Goal: Check status: Check status

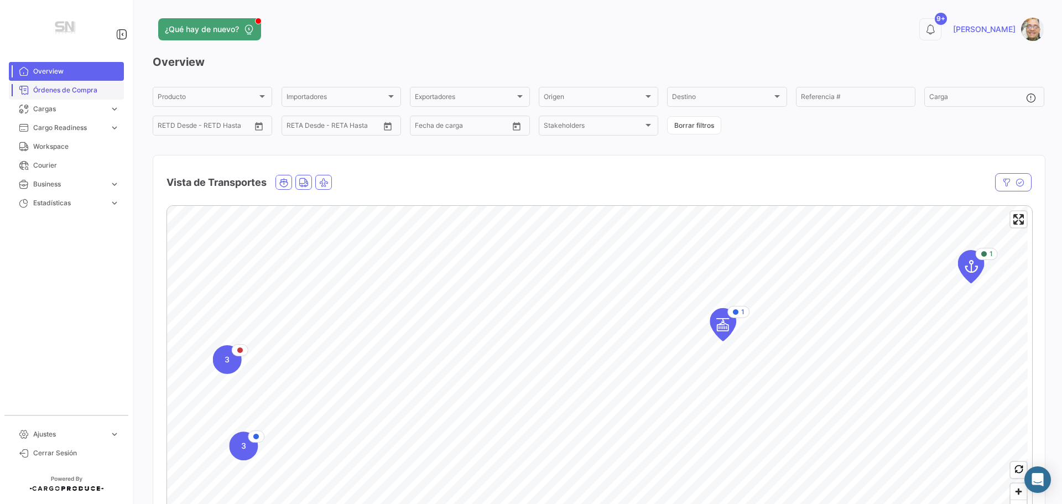
click at [76, 88] on span "Órdenes de Compra" at bounding box center [76, 90] width 86 height 10
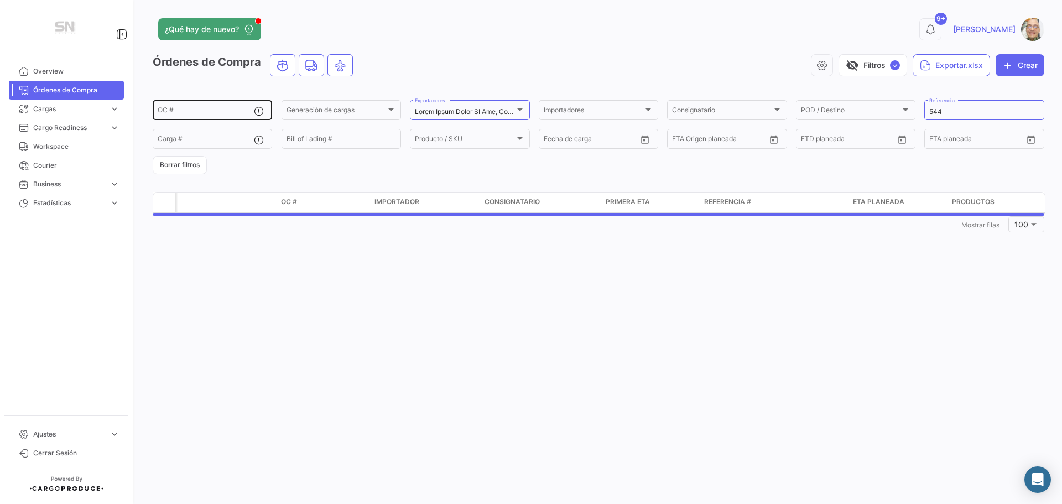
click at [177, 114] on input "OC #" at bounding box center [206, 112] width 96 height 8
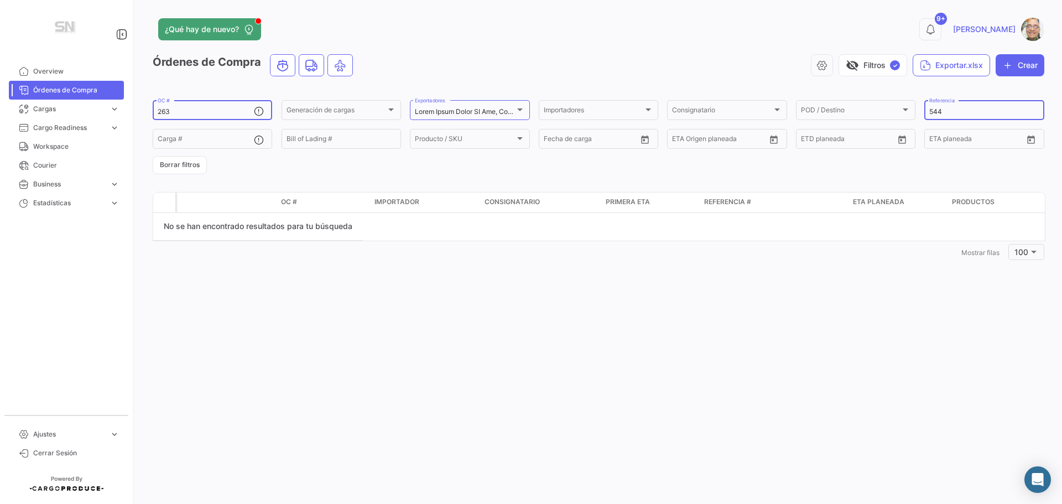
type input "263"
click at [946, 110] on input "544" at bounding box center [984, 112] width 110 height 8
type input "5"
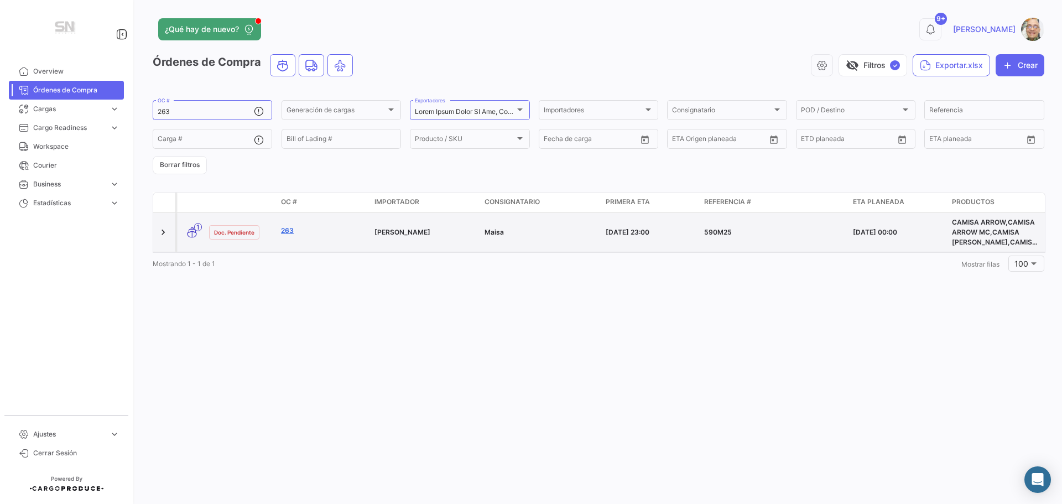
click at [285, 230] on link "263" at bounding box center [323, 231] width 85 height 10
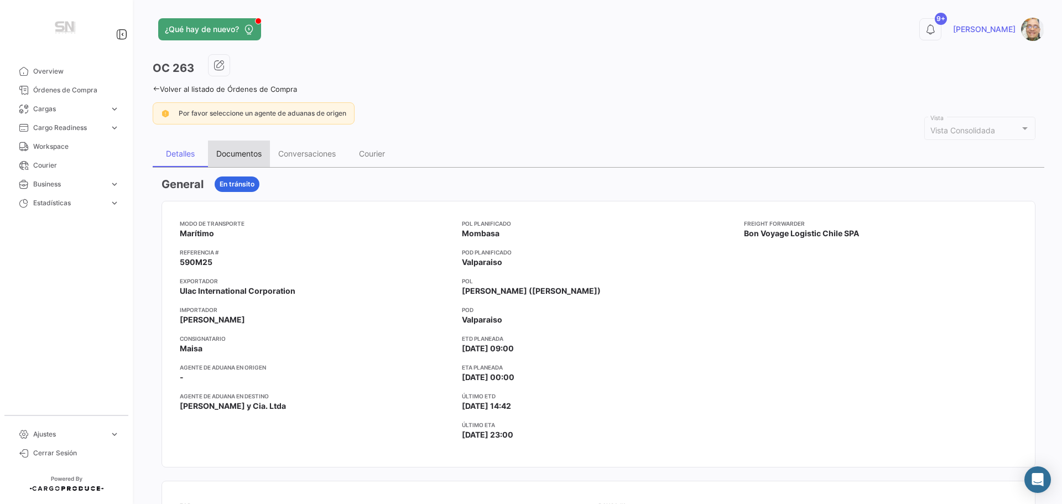
click at [240, 152] on div "Documentos" at bounding box center [238, 153] width 45 height 9
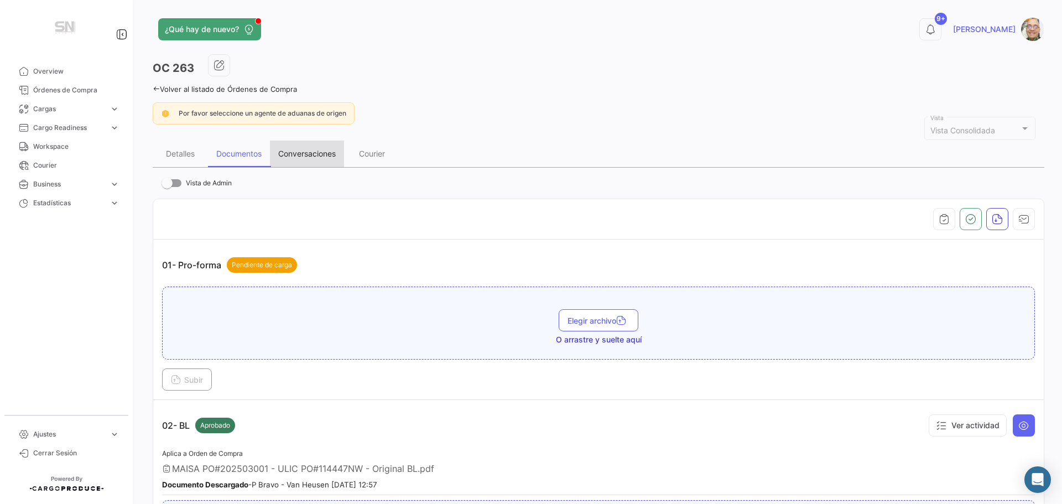
click at [309, 154] on div "Conversaciones" at bounding box center [307, 153] width 58 height 9
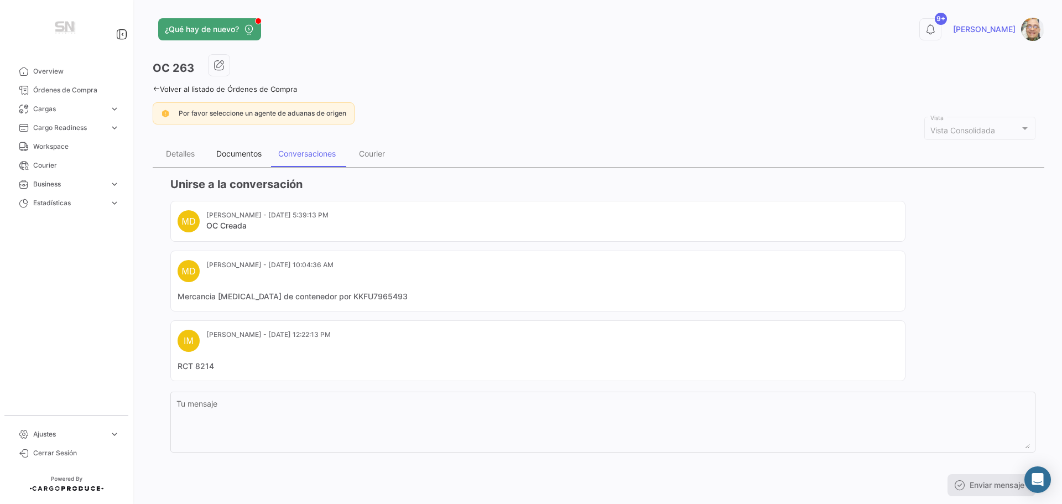
click at [242, 153] on div "Documentos" at bounding box center [238, 153] width 45 height 9
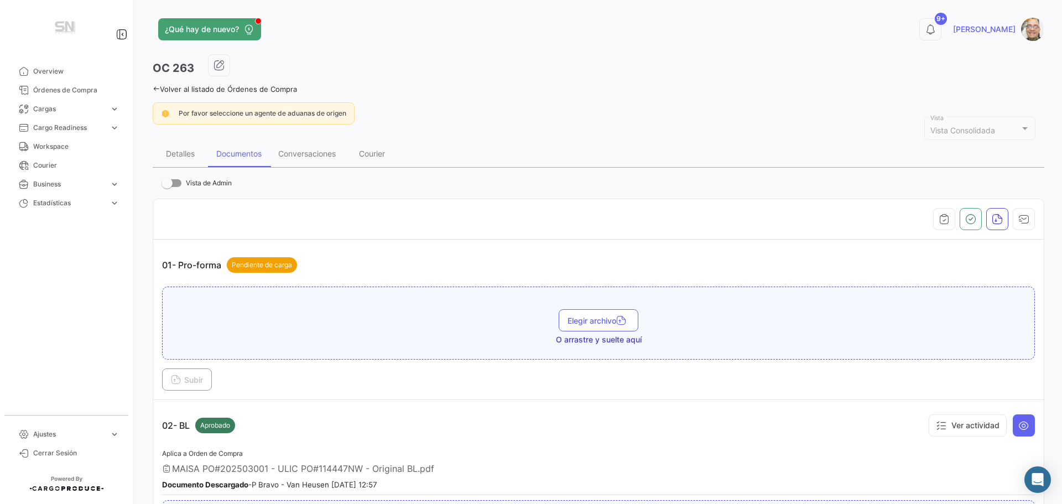
click at [153, 89] on icon at bounding box center [156, 88] width 7 height 7
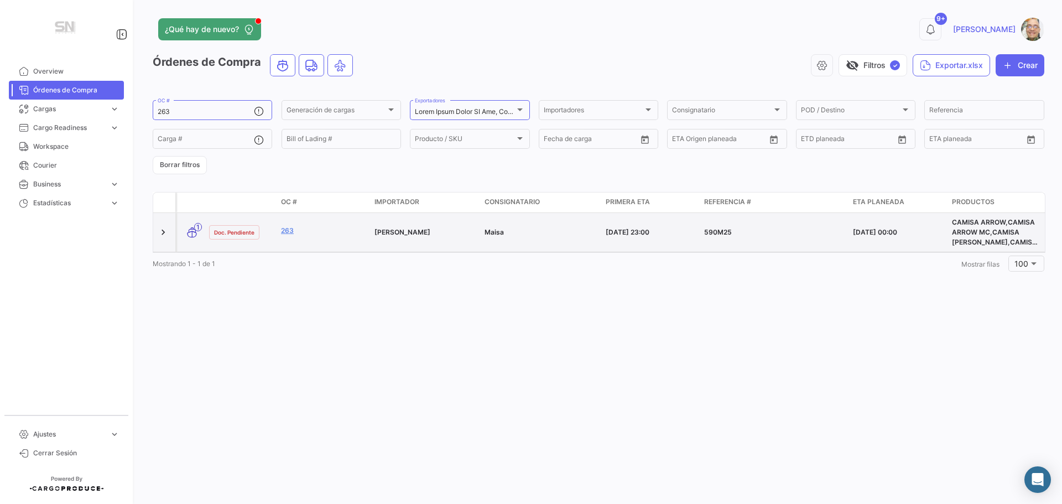
click at [344, 238] on div "263" at bounding box center [323, 232] width 85 height 13
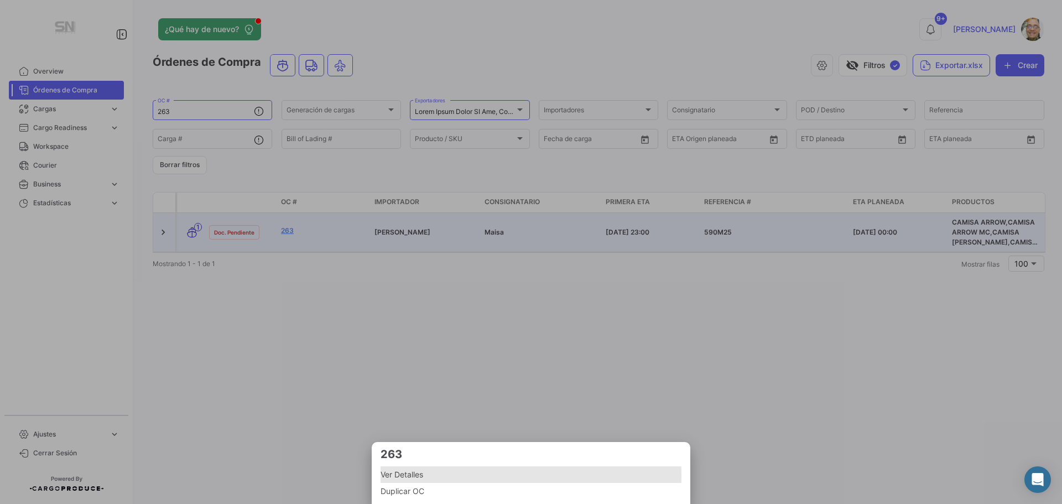
click at [436, 475] on span "Ver Detalles" at bounding box center [531, 474] width 301 height 13
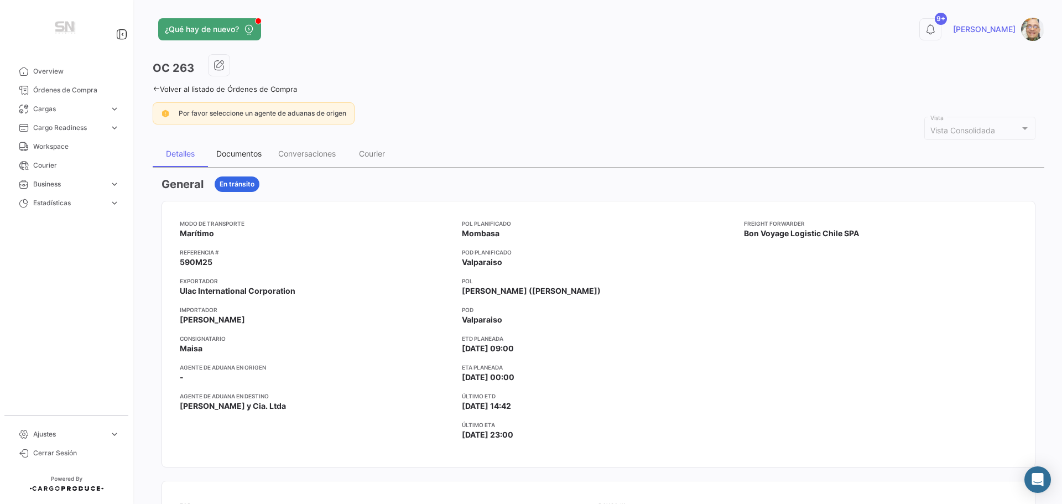
click at [238, 155] on div "Documentos" at bounding box center [238, 153] width 45 height 9
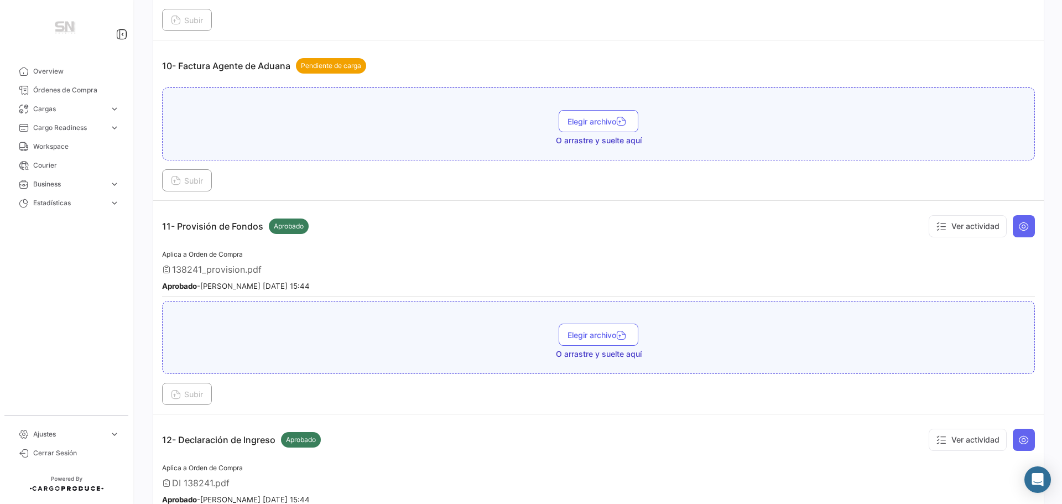
scroll to position [2047, 0]
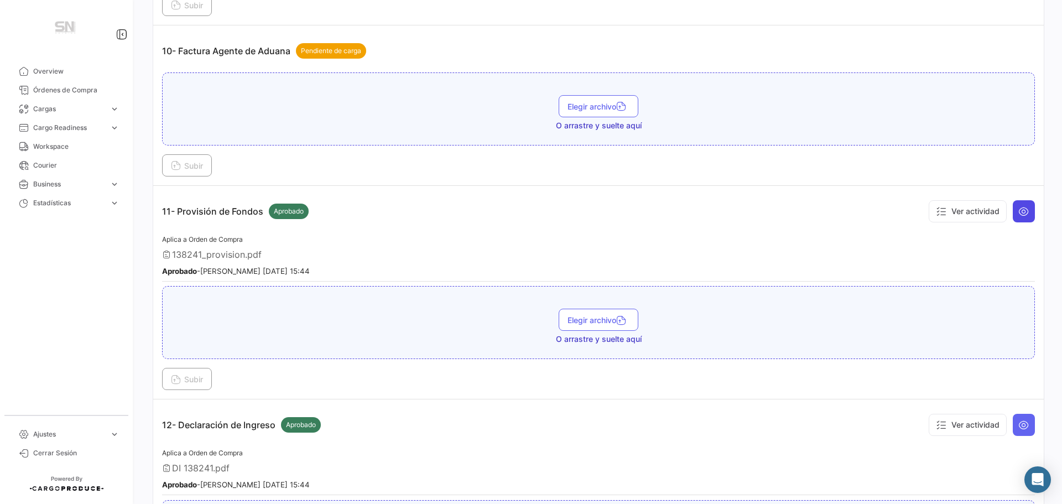
click at [1022, 212] on icon at bounding box center [1024, 211] width 11 height 11
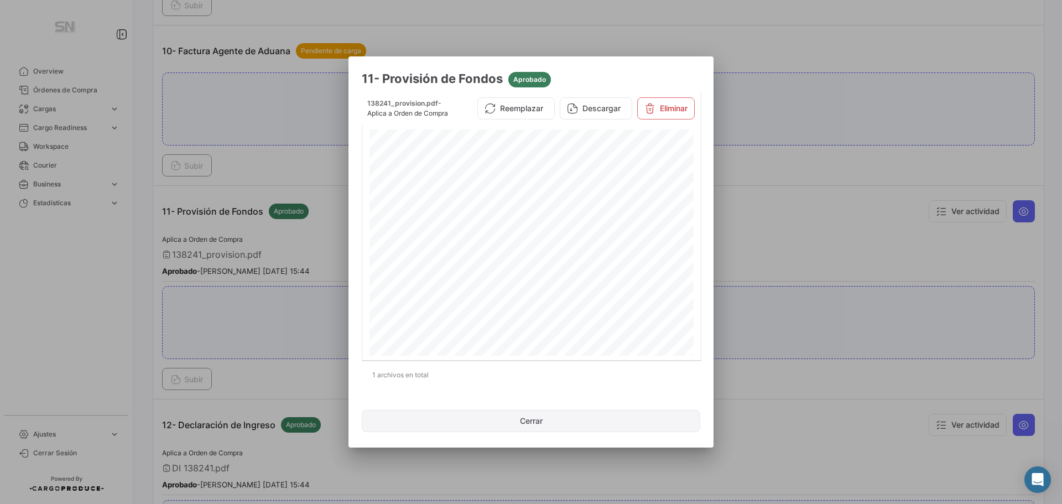
click at [528, 427] on button "Cerrar" at bounding box center [531, 421] width 339 height 22
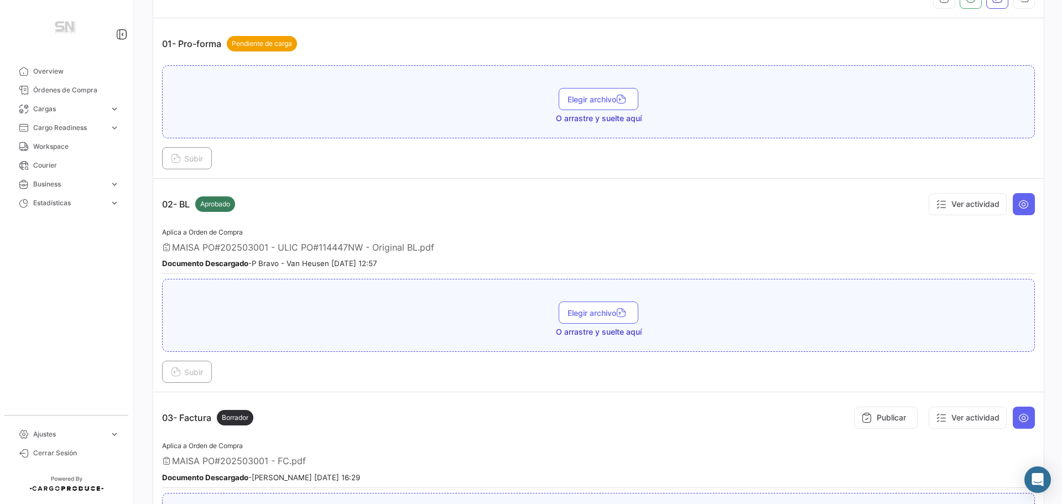
scroll to position [0, 0]
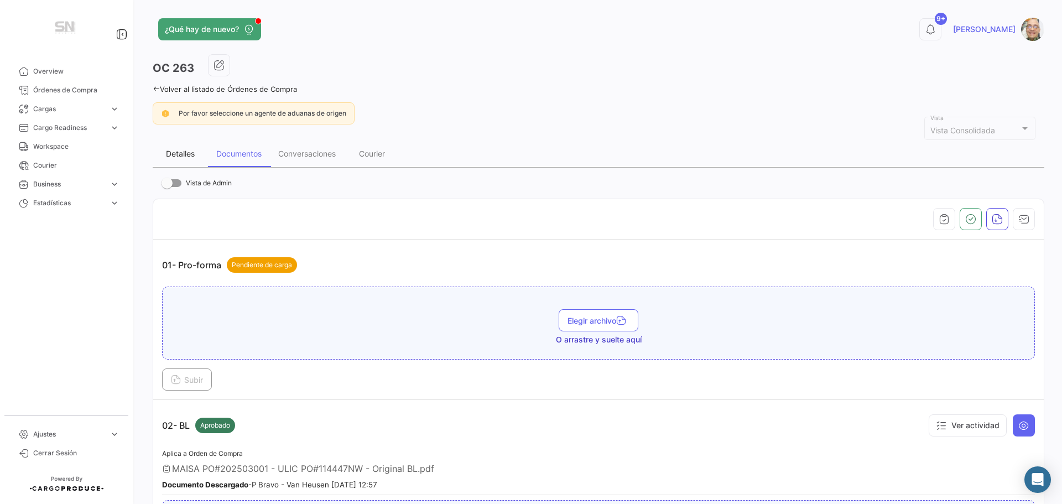
click at [188, 158] on div "Detalles" at bounding box center [180, 153] width 29 height 9
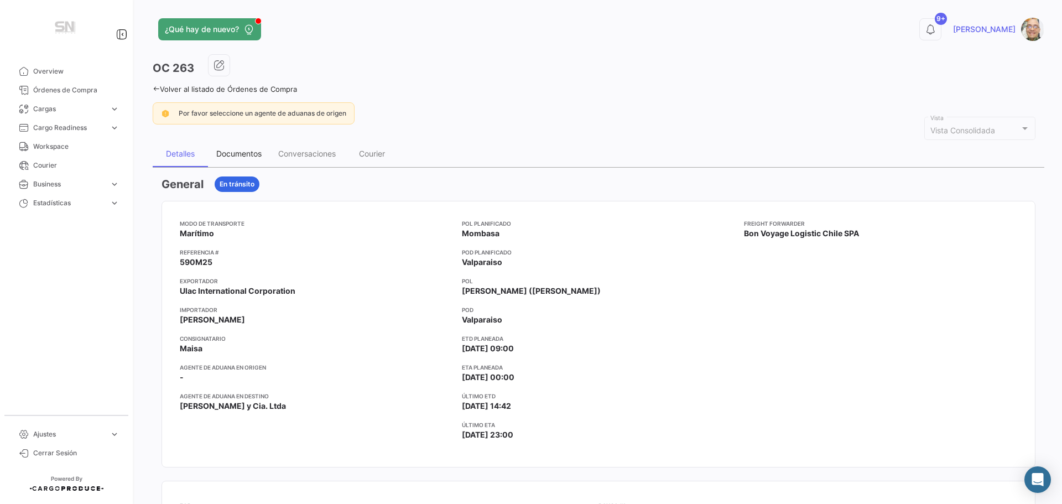
click at [240, 157] on div "Documentos" at bounding box center [238, 153] width 45 height 9
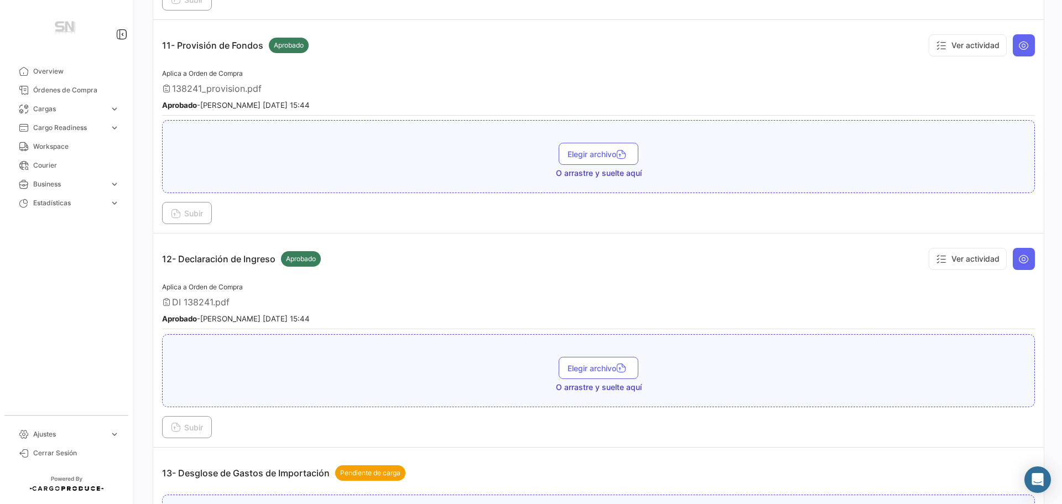
scroll to position [2434, 0]
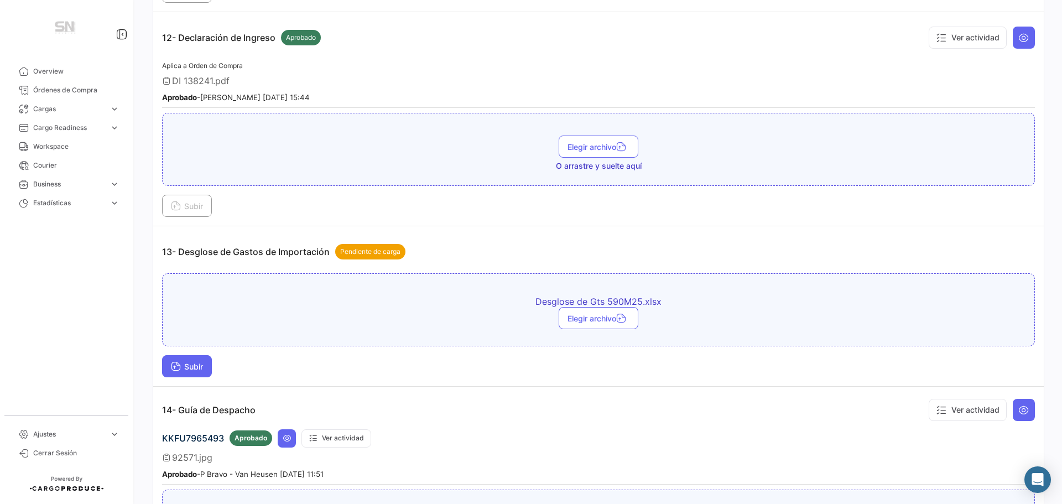
click at [197, 365] on span "Subir" at bounding box center [187, 366] width 32 height 9
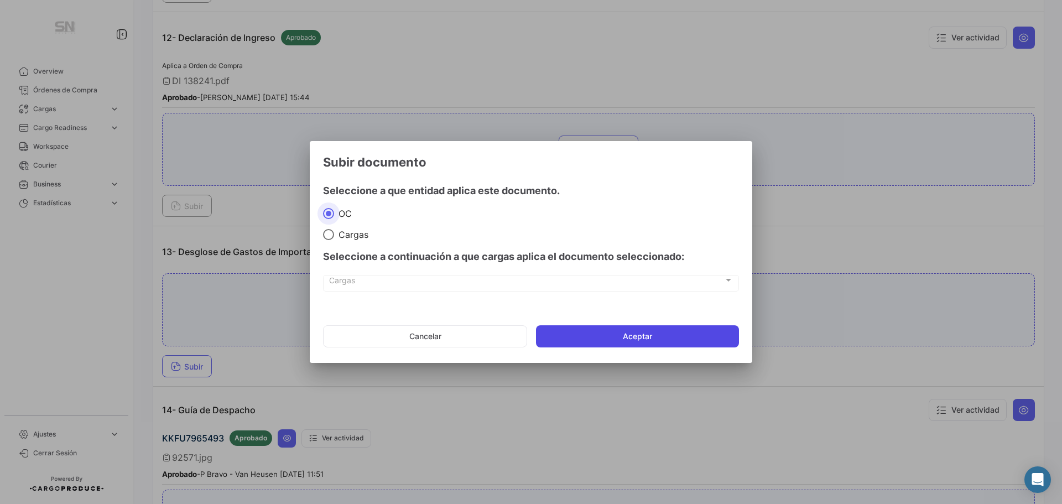
click at [586, 330] on button "Aceptar" at bounding box center [637, 336] width 203 height 22
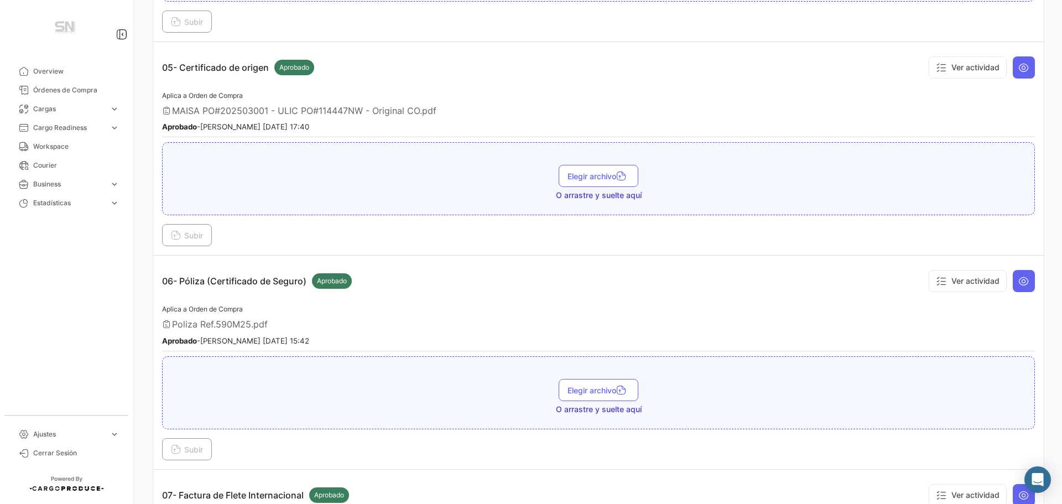
scroll to position [996, 0]
